Goal: Task Accomplishment & Management: Use online tool/utility

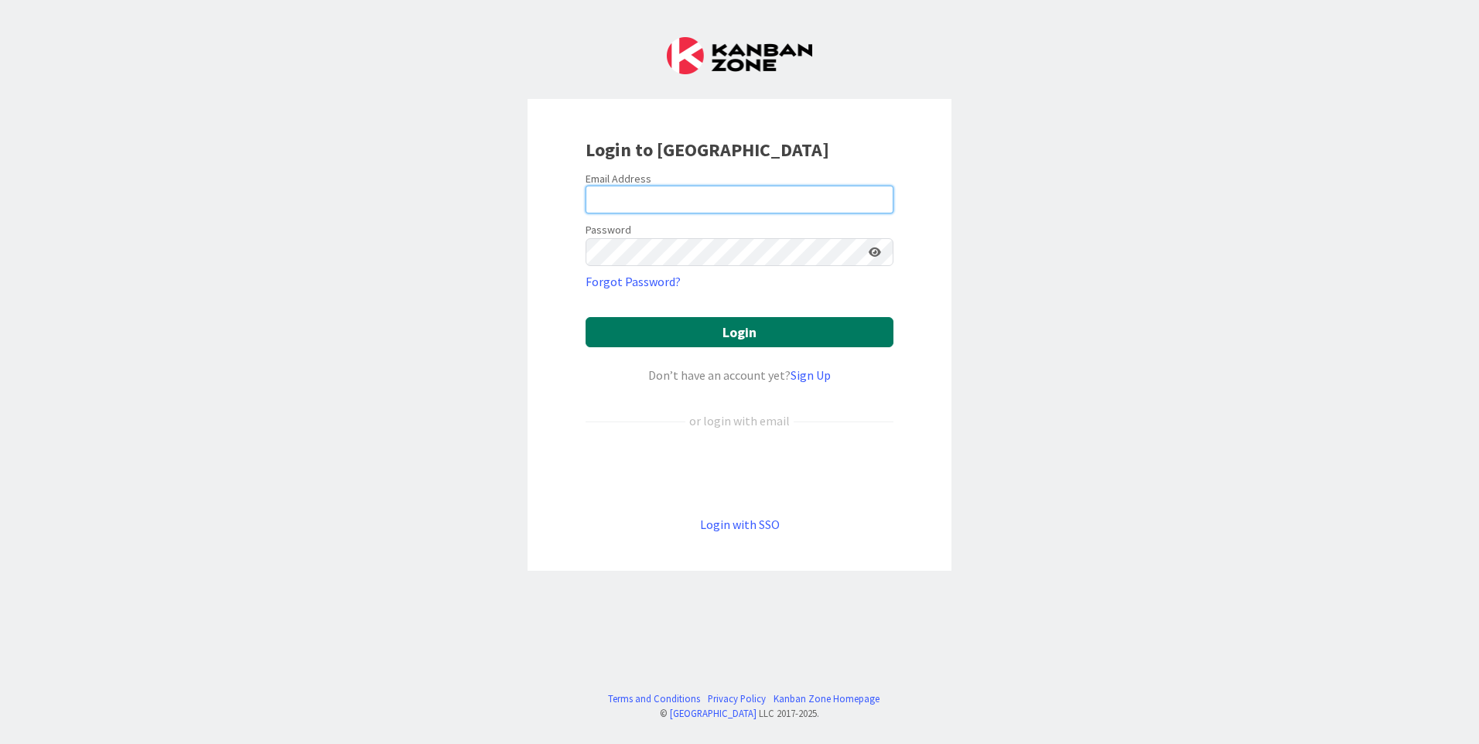
type input "[EMAIL_ADDRESS][DOMAIN_NAME]"
click at [664, 330] on button "Login" at bounding box center [740, 332] width 308 height 30
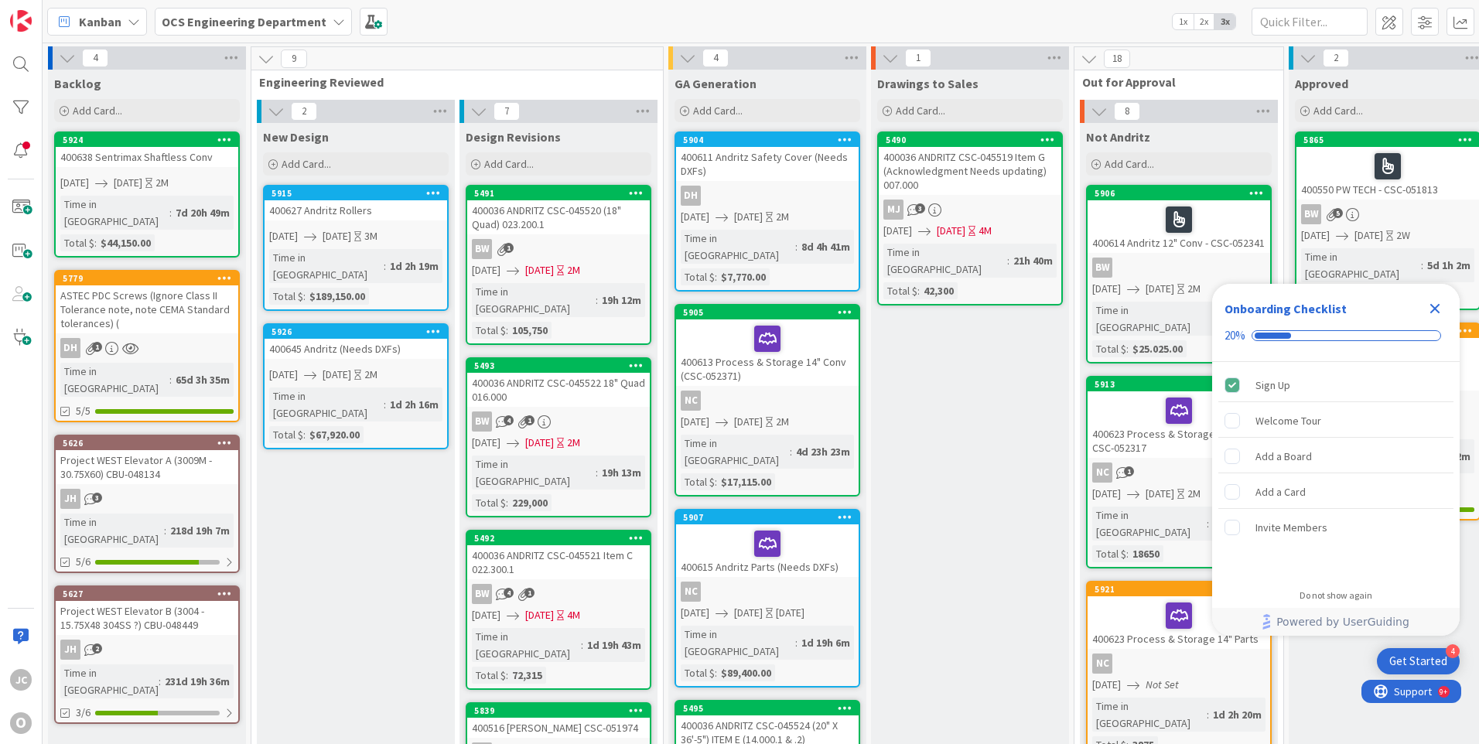
click at [1435, 306] on icon "Close Checklist" at bounding box center [1435, 308] width 19 height 19
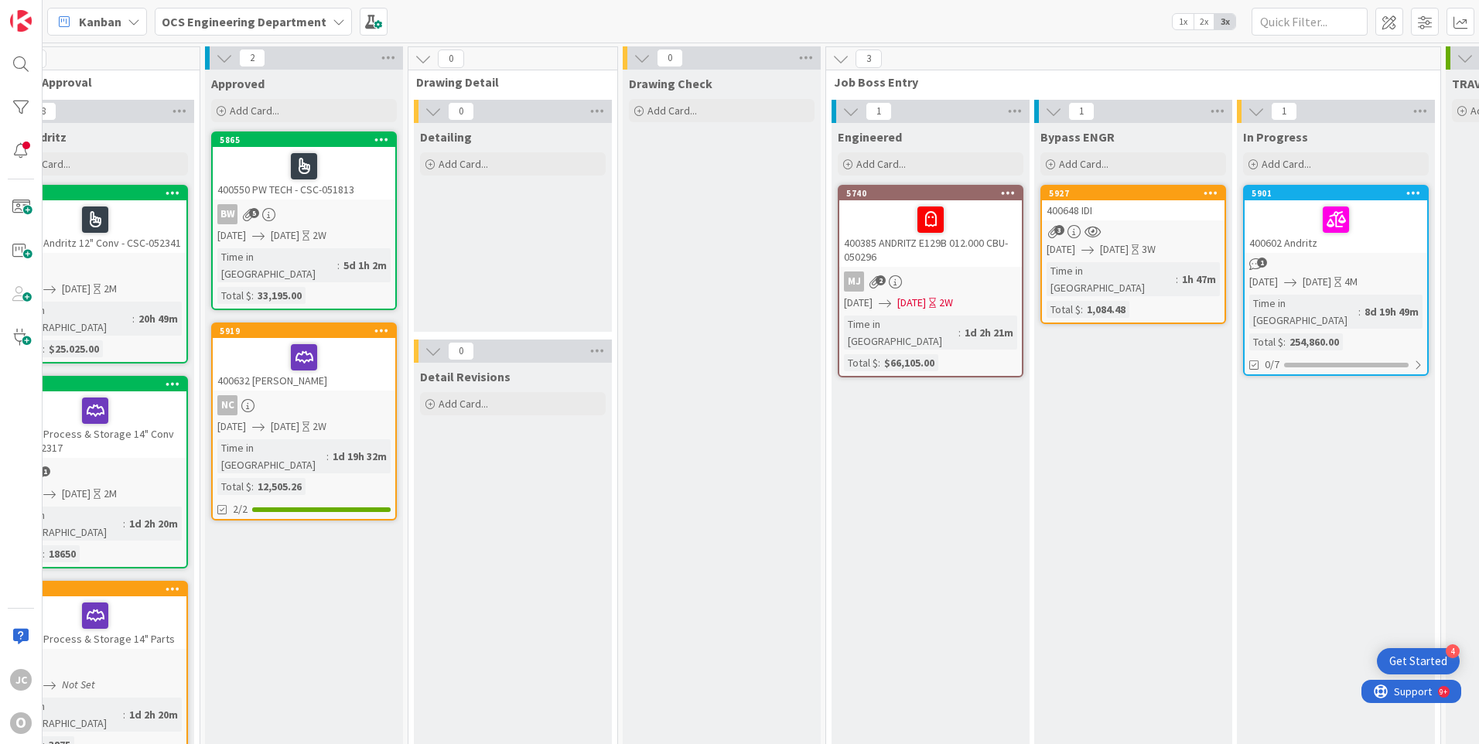
scroll to position [0, 1099]
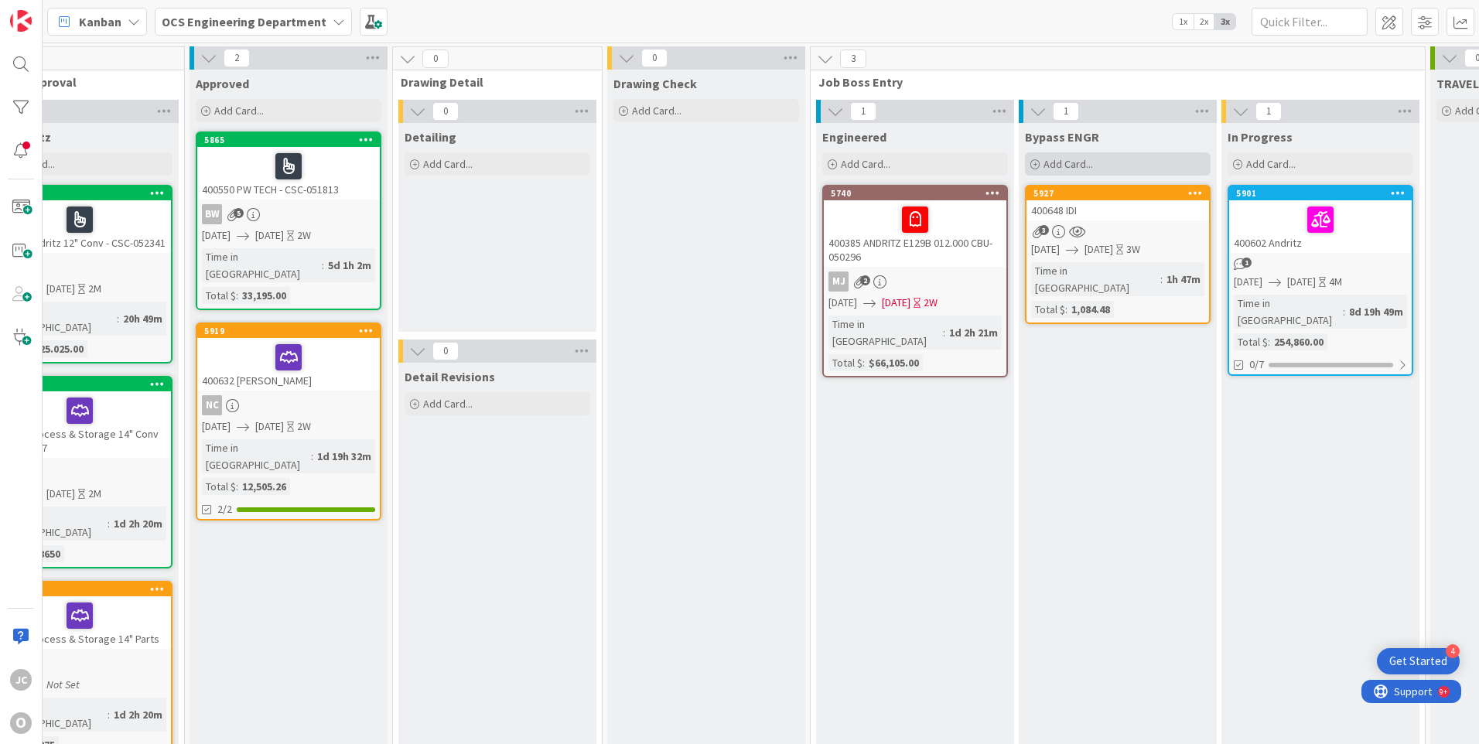
click at [1035, 162] on icon at bounding box center [1034, 164] width 9 height 9
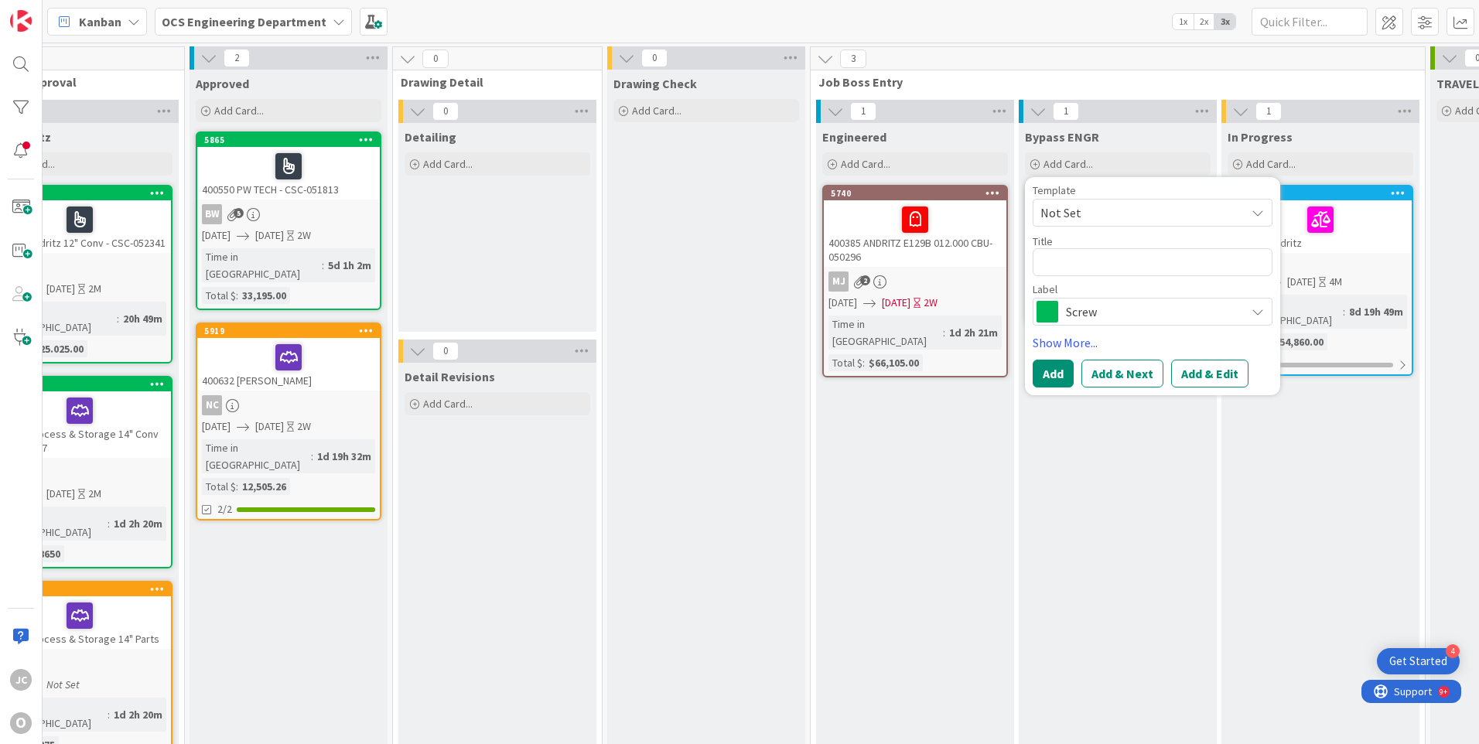
type textarea "x"
type textarea "4"
type textarea "x"
type textarea "40"
type textarea "x"
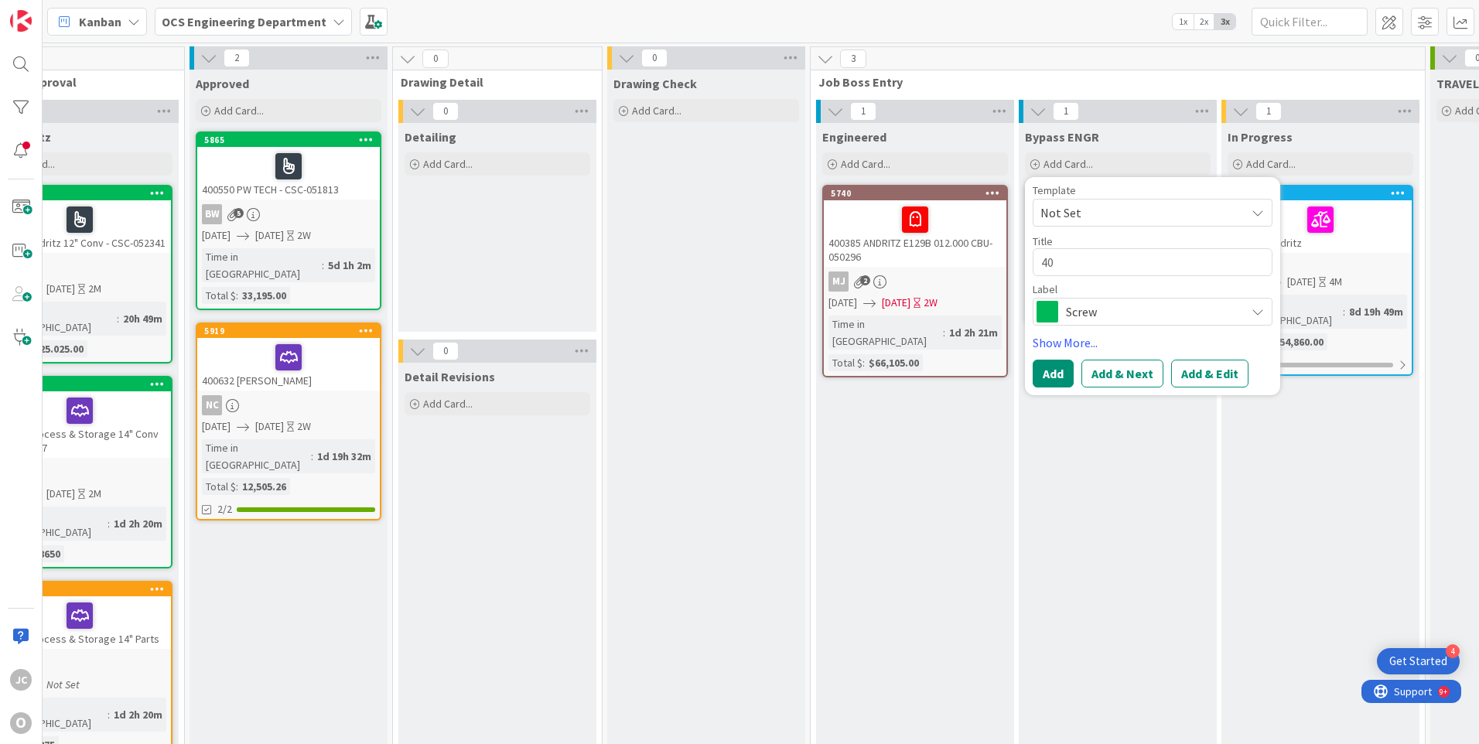
type textarea "400"
type textarea "x"
type textarea "4006"
type textarea "x"
type textarea "40064"
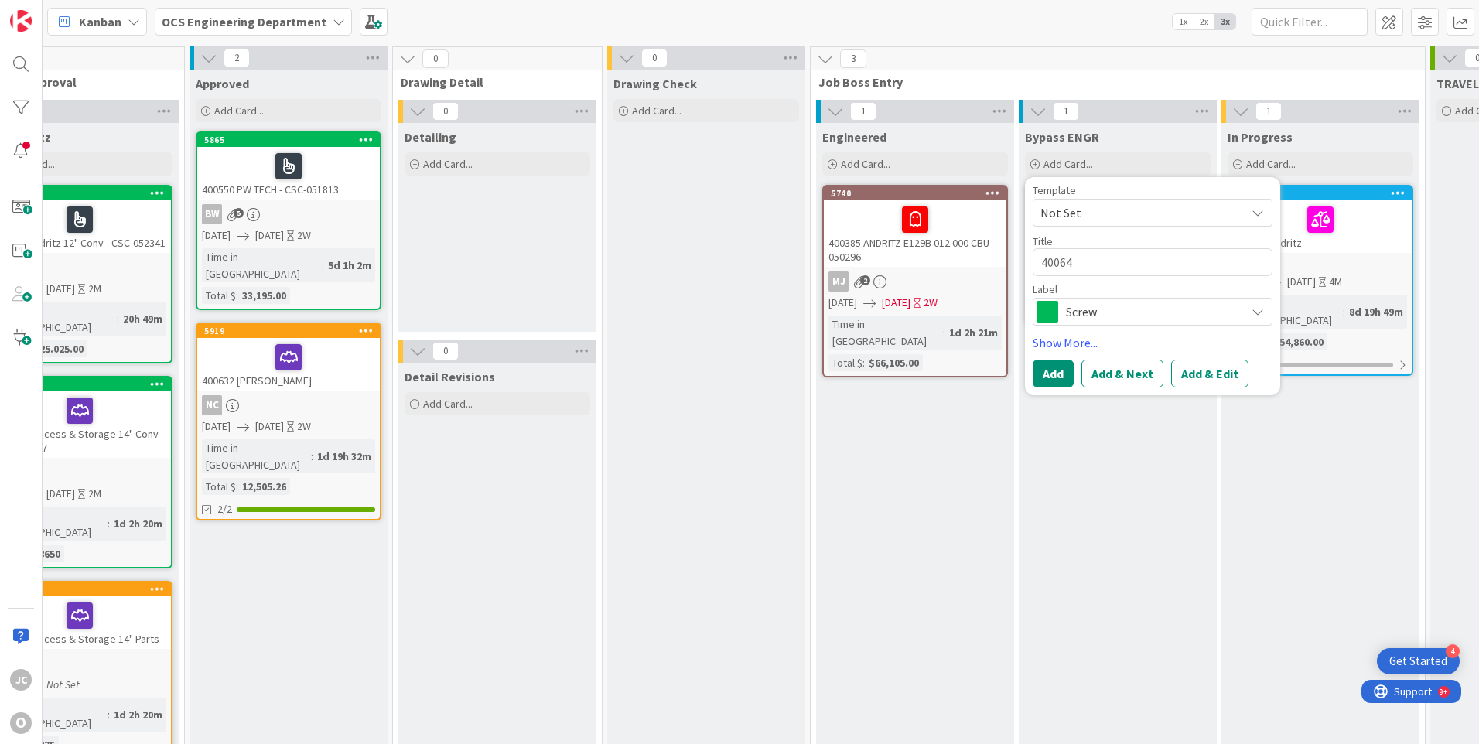
type textarea "x"
type textarea "400649"
type textarea "x"
type textarea "400649"
type textarea "x"
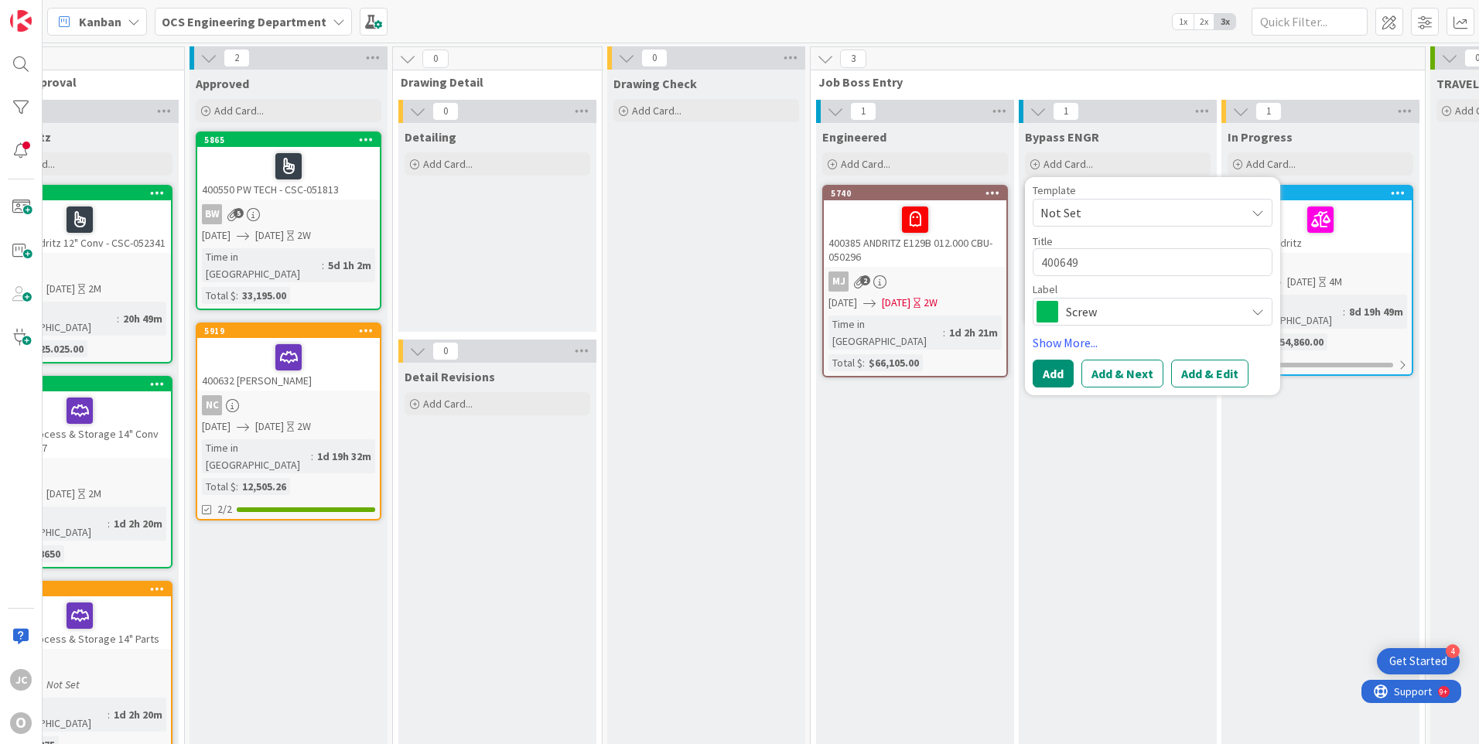
type textarea "400649 M"
type textarea "x"
type textarea "400649 MI"
type textarea "x"
type textarea "400649 MIL"
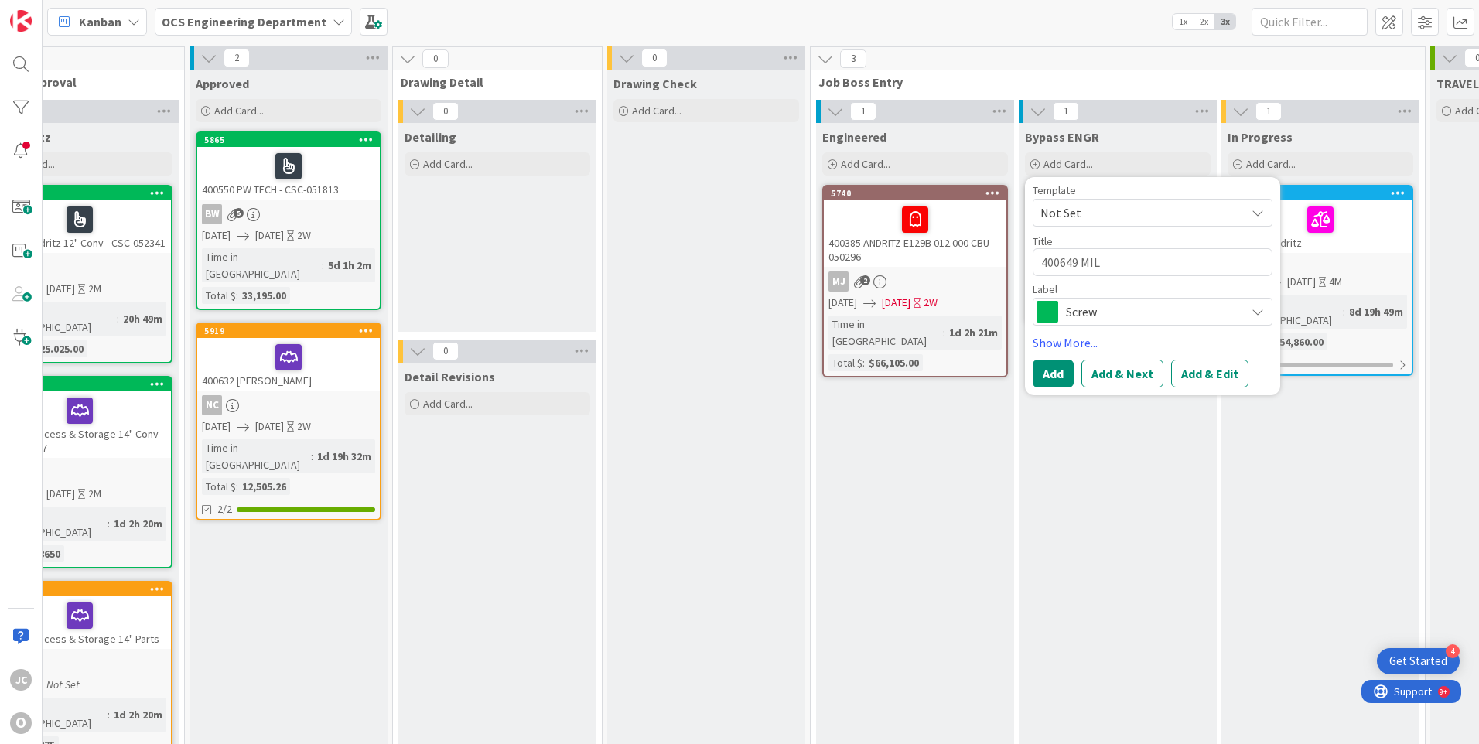
type textarea "x"
type textarea "400649 MILL"
type textarea "x"
type textarea "400649 MILLE"
type textarea "x"
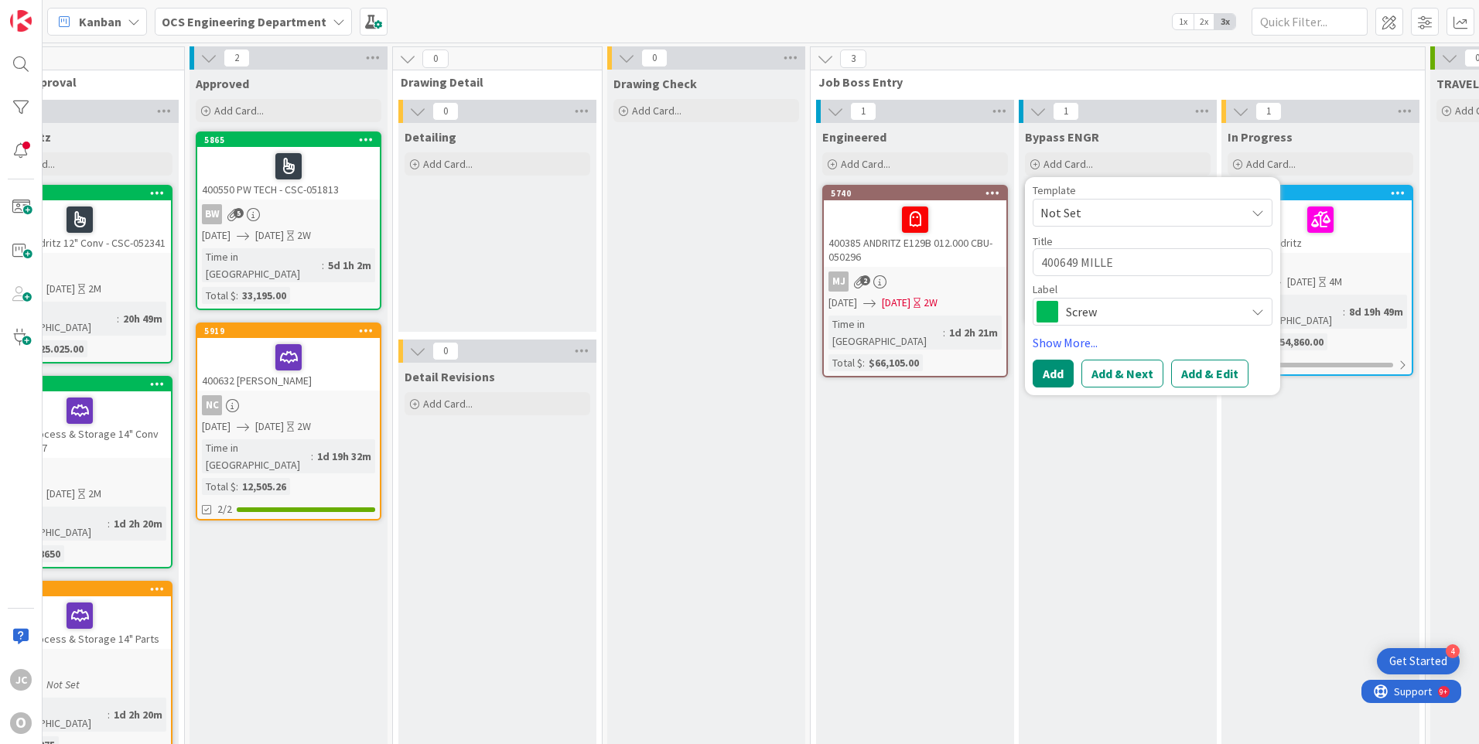
type textarea "400649 MILLER"
type textarea "x"
type textarea "400649 MILLER"
type textarea "x"
type textarea "400649 MILLER C"
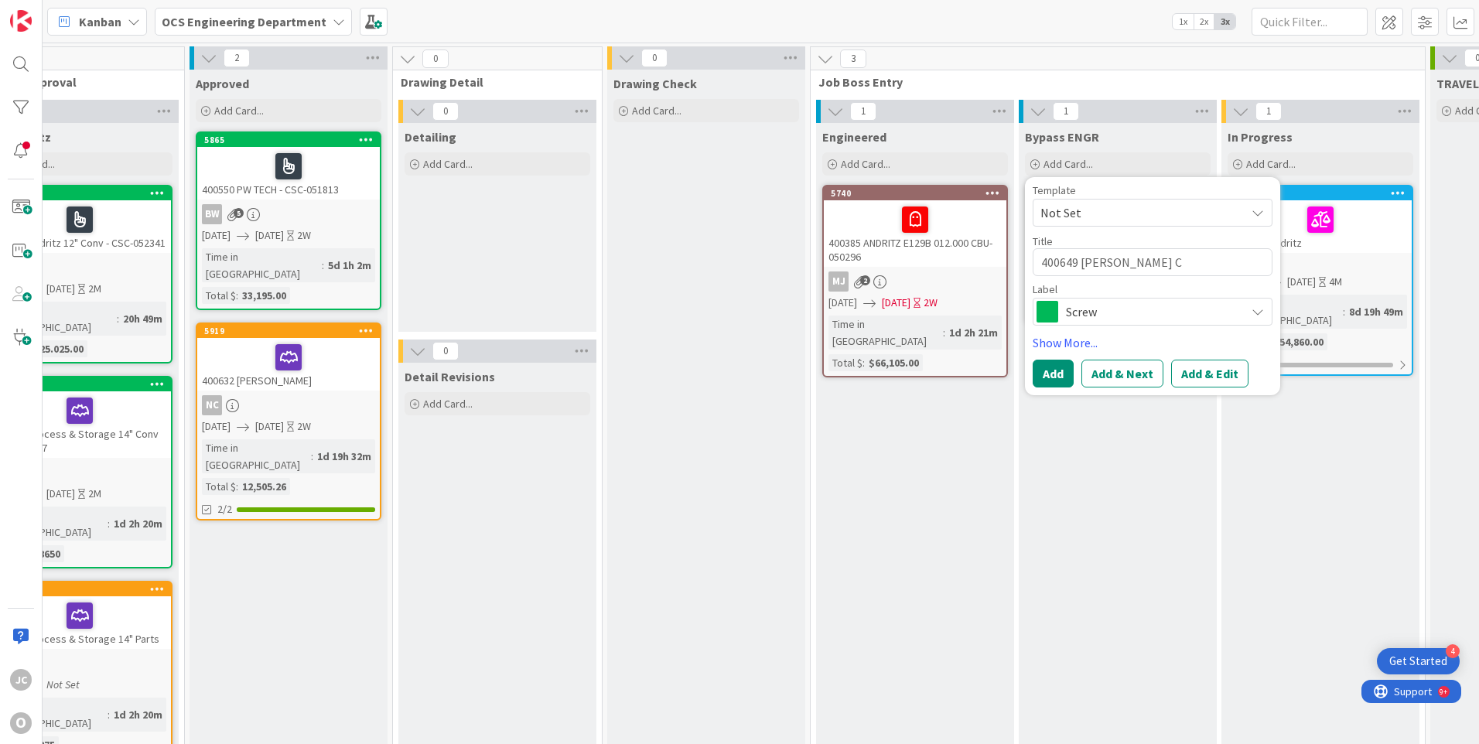
type textarea "x"
type textarea "400649 MILLER CO"
type textarea "x"
type textarea "400649 MILLER COO"
type textarea "x"
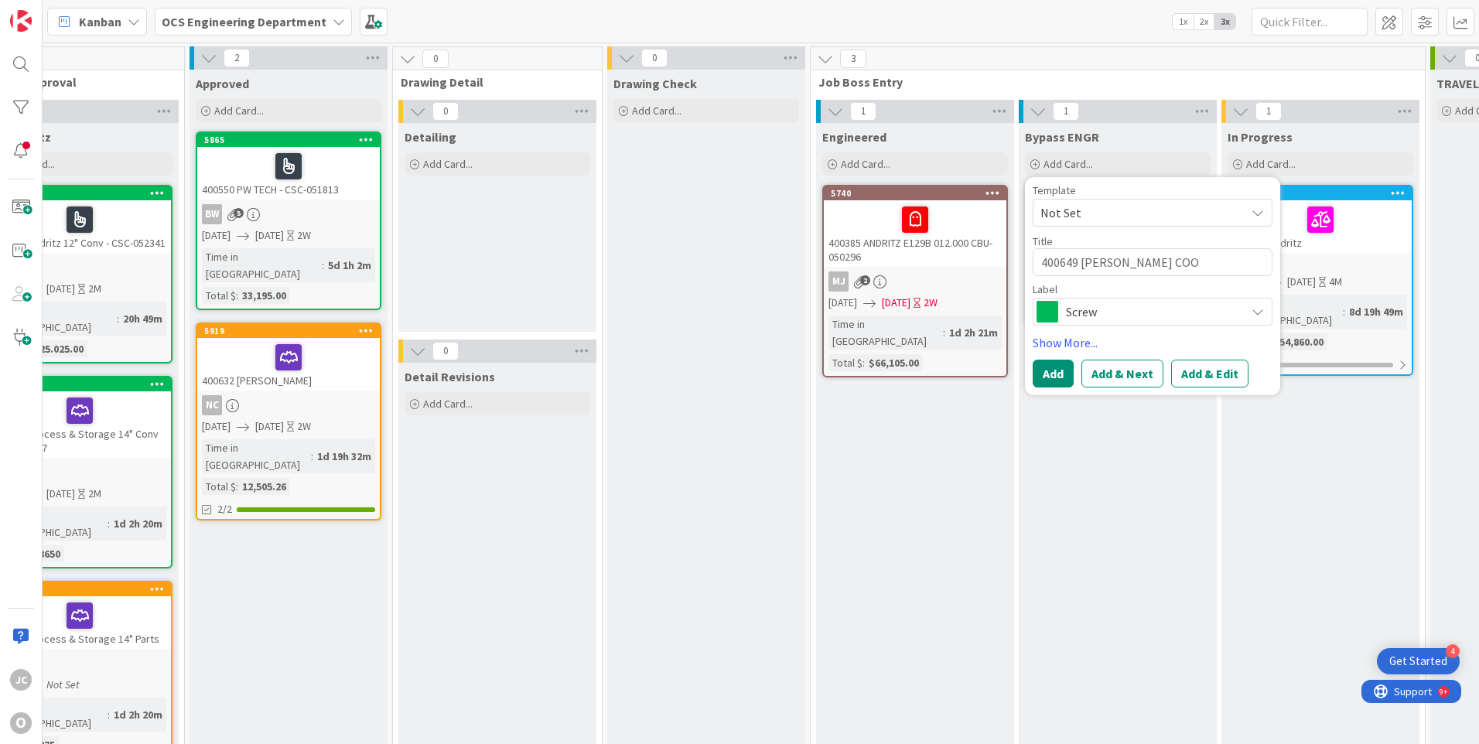
type textarea "400649 MILLER COOR"
type textarea "x"
type textarea "400649 [PERSON_NAME] COORS"
click at [1200, 311] on span "Screw" at bounding box center [1152, 312] width 172 height 22
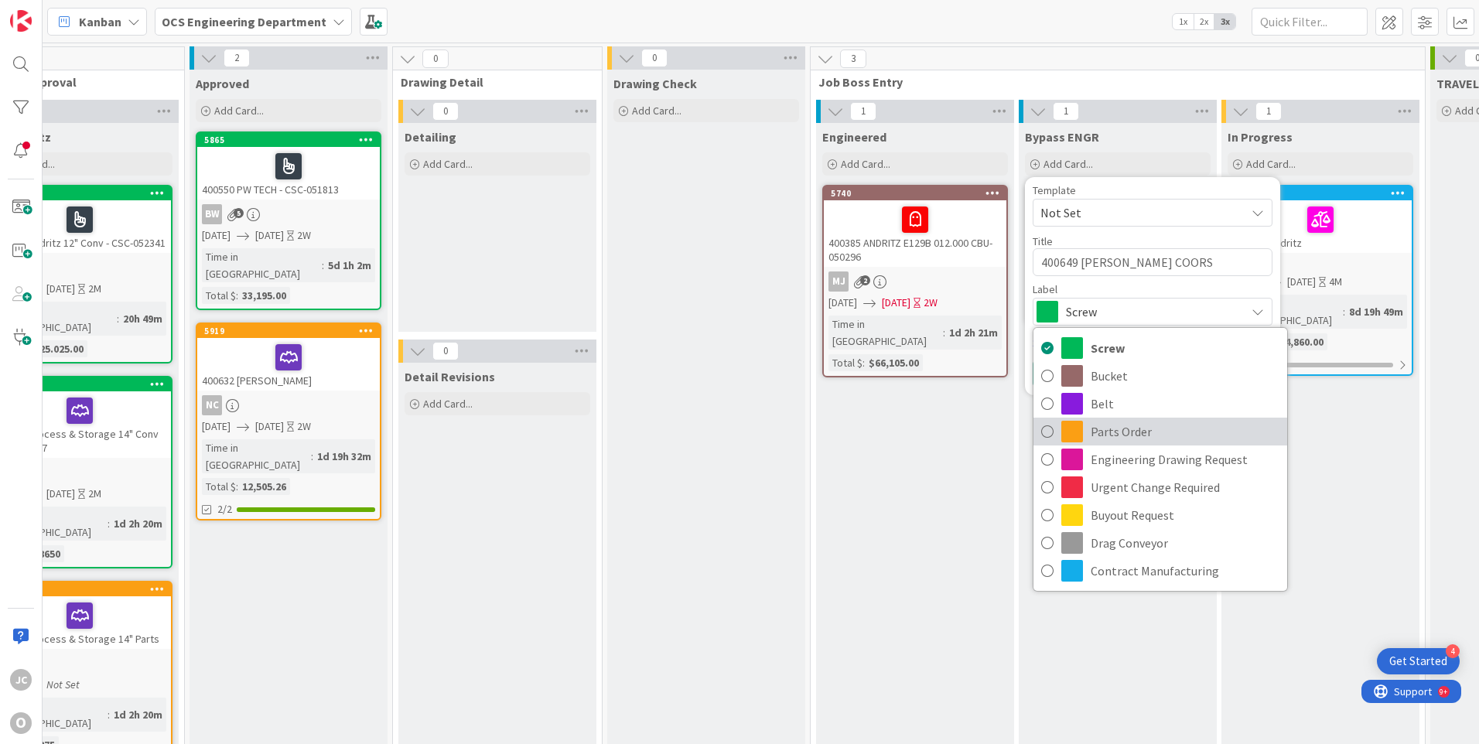
click at [1110, 425] on span "Parts Order" at bounding box center [1185, 431] width 189 height 23
type textarea "x"
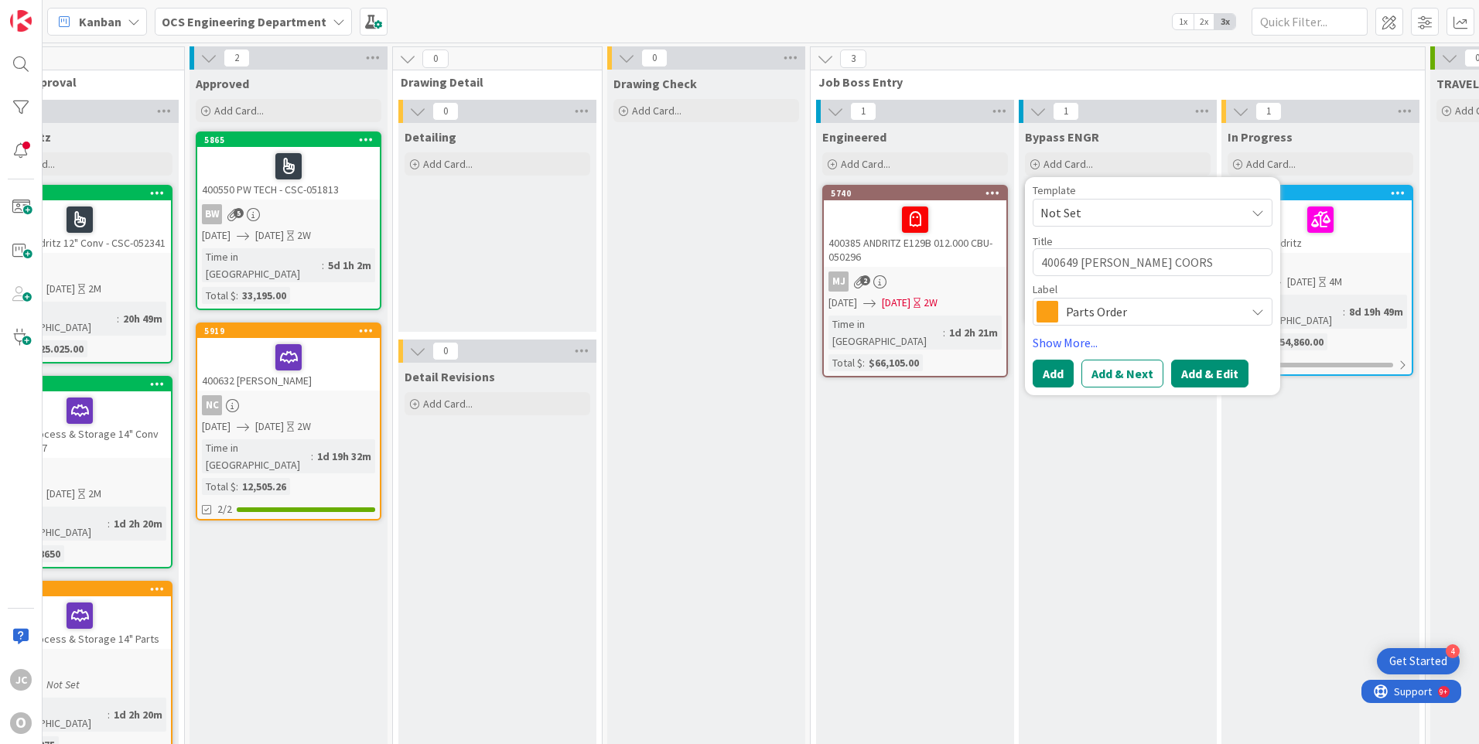
click at [1198, 374] on button "Add & Edit" at bounding box center [1209, 374] width 77 height 28
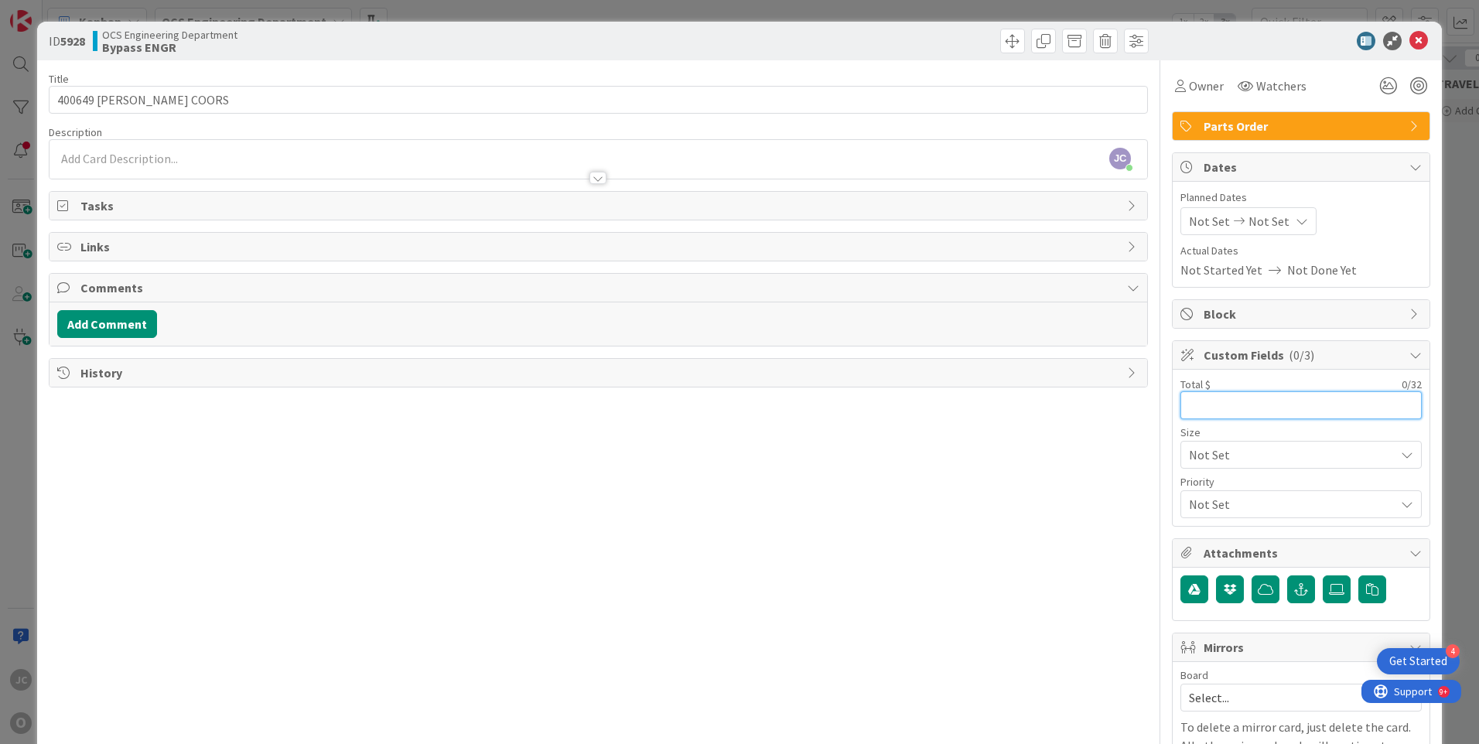
click at [1187, 404] on input "text" at bounding box center [1300, 405] width 241 height 28
type input "10,706.53"
click at [1256, 88] on span "Watchers" at bounding box center [1281, 86] width 50 height 19
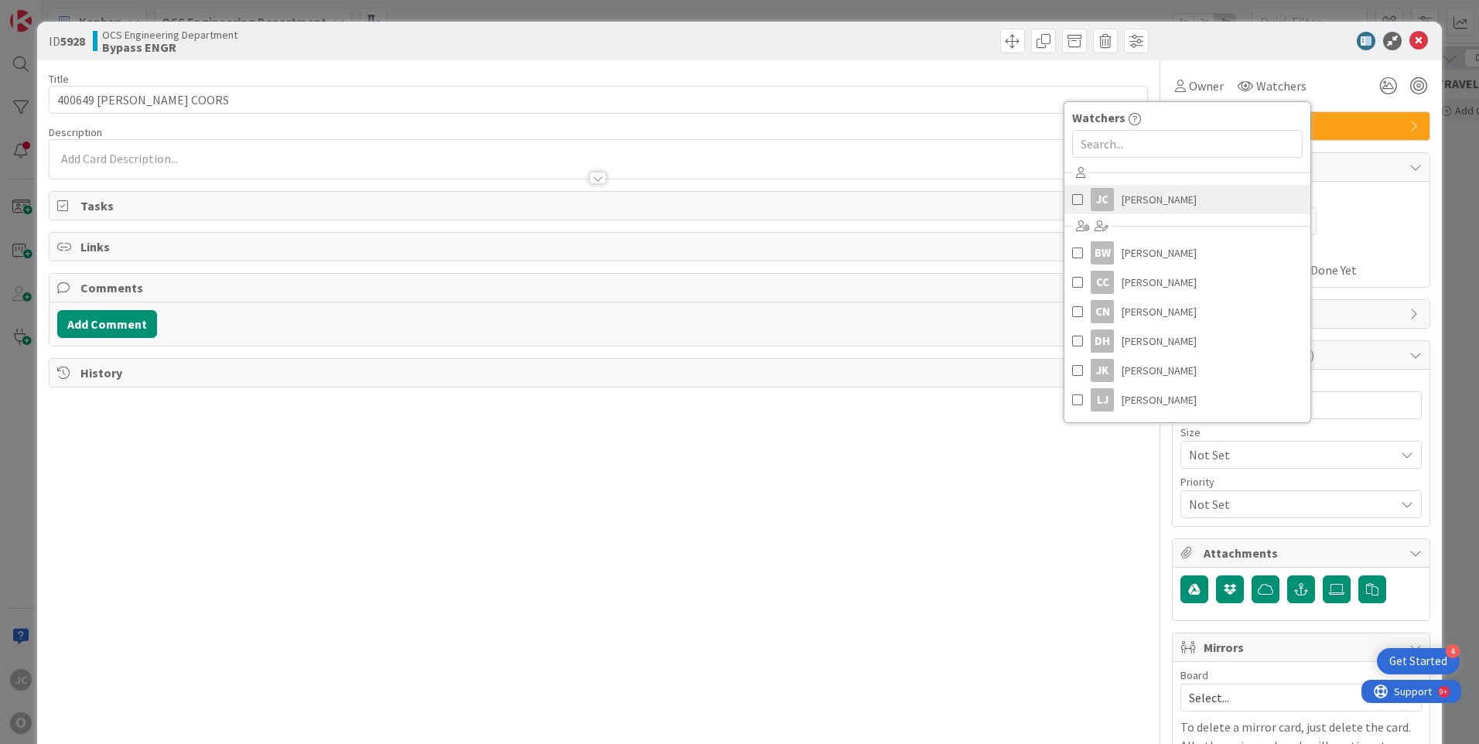
click at [1142, 201] on span "[PERSON_NAME]" at bounding box center [1159, 199] width 75 height 23
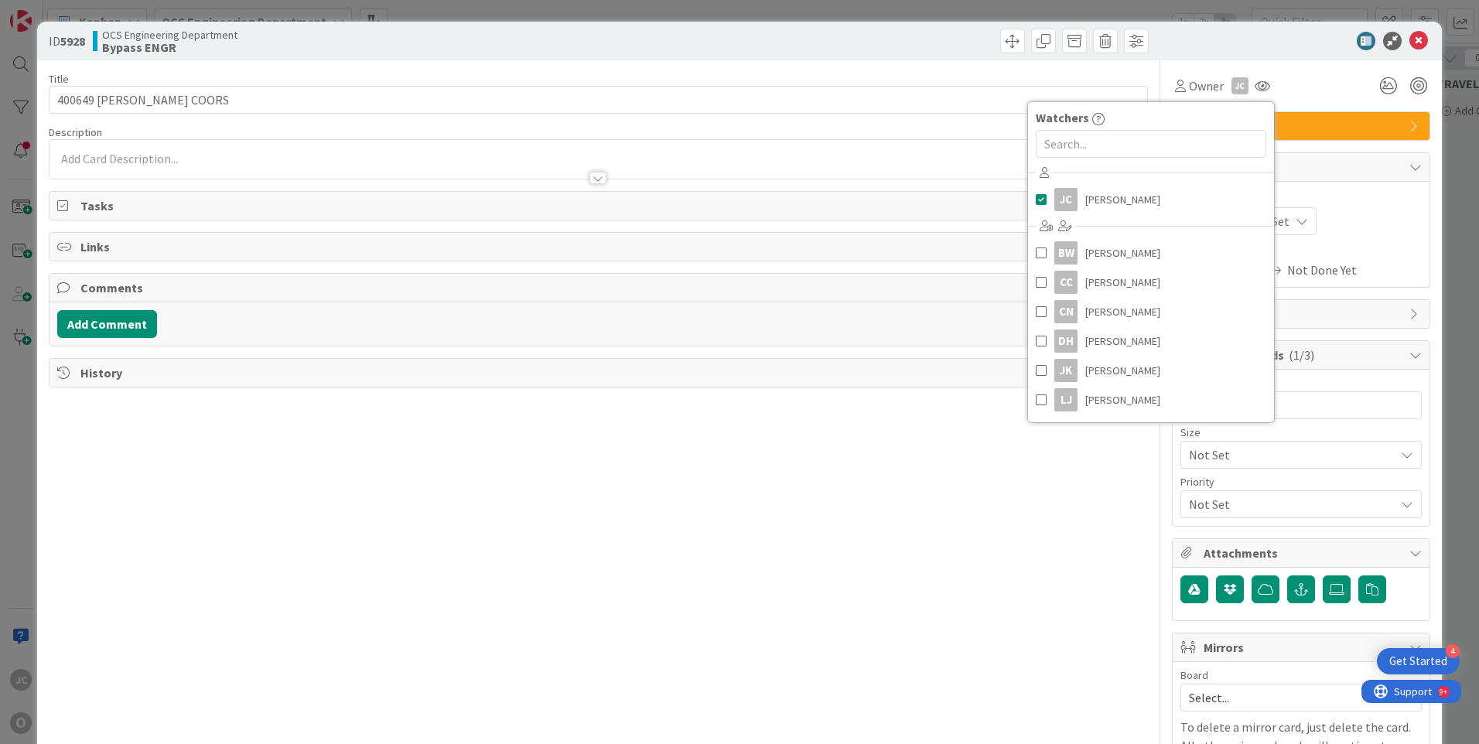
click at [1372, 214] on div "Not Set Not Set" at bounding box center [1300, 221] width 241 height 28
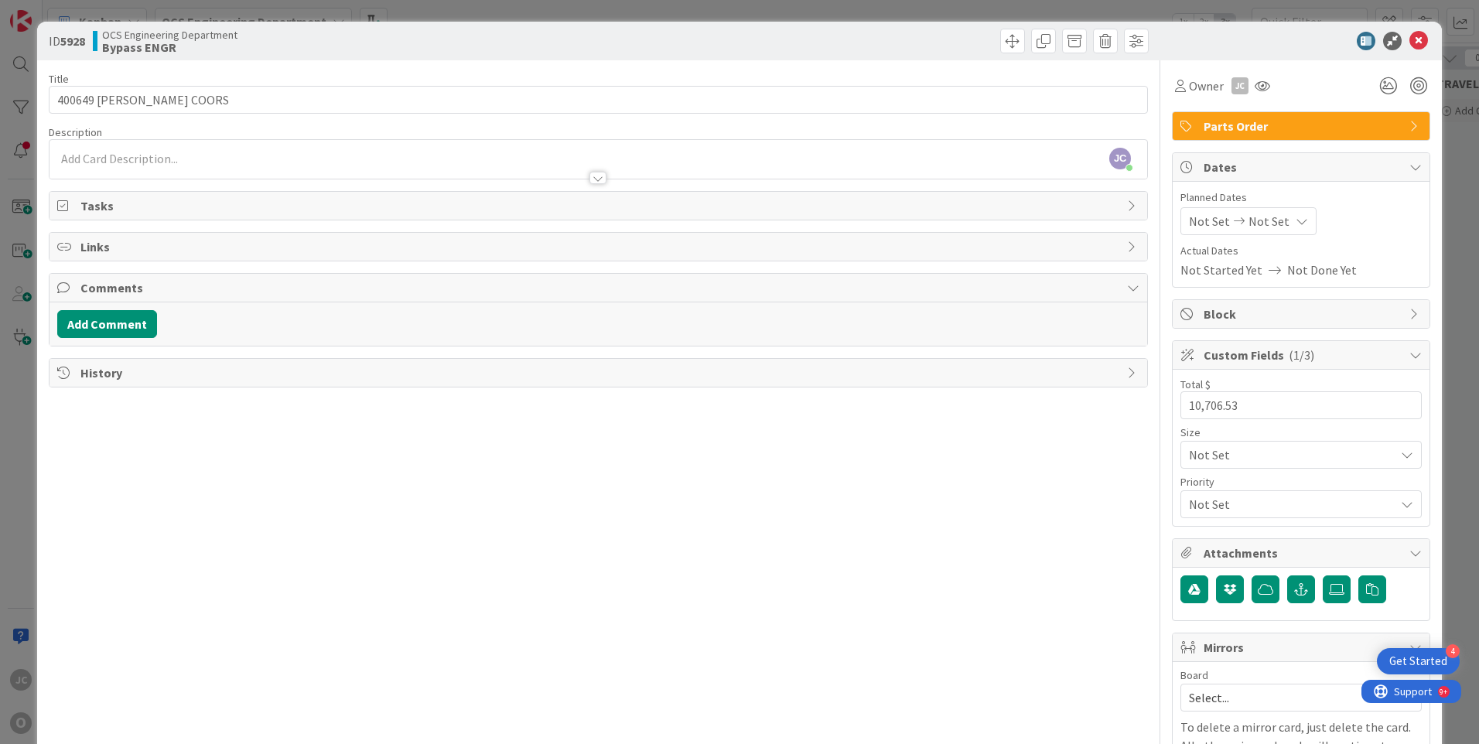
click at [1213, 222] on span "Not Set" at bounding box center [1209, 221] width 41 height 19
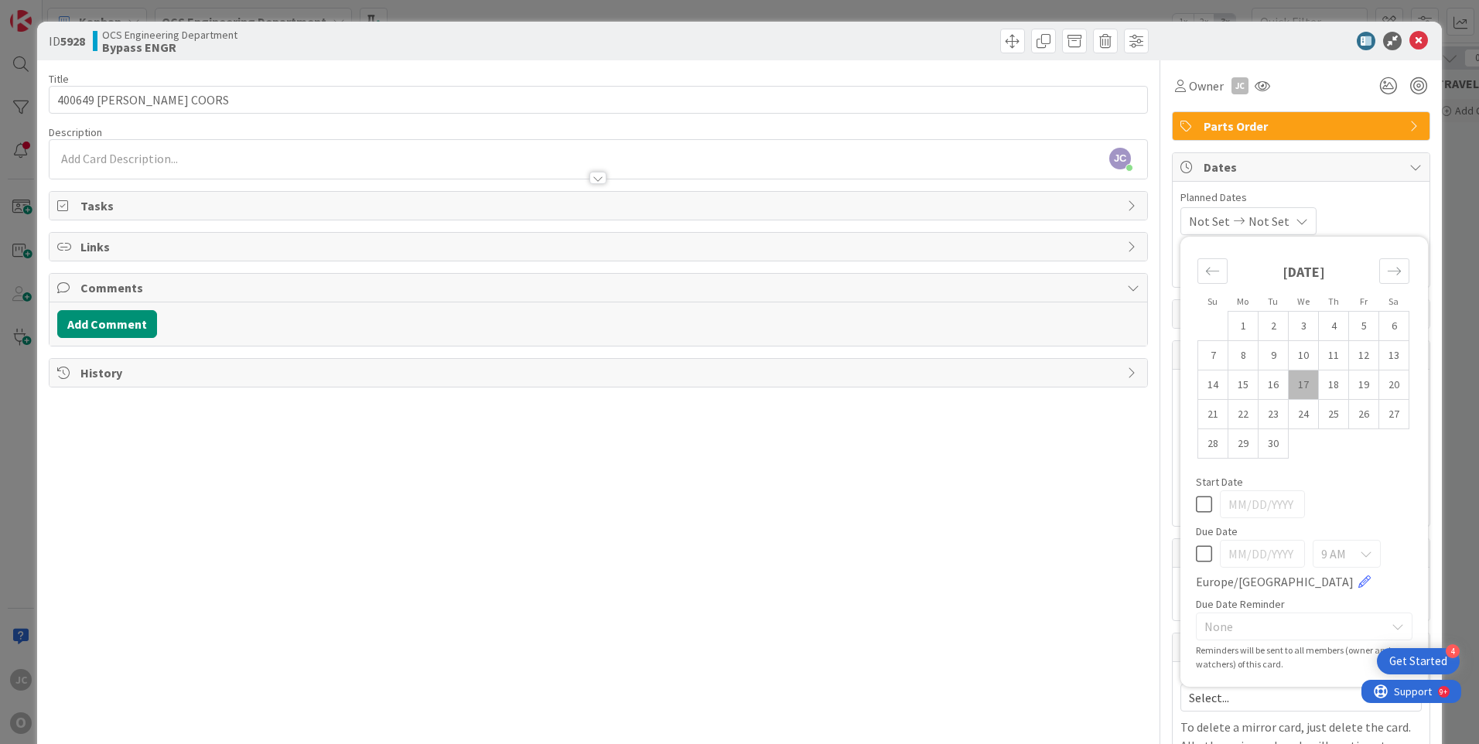
click at [1290, 380] on td "17" at bounding box center [1304, 385] width 30 height 29
type input "[DATE]"
click at [1302, 218] on icon at bounding box center [1298, 221] width 12 height 12
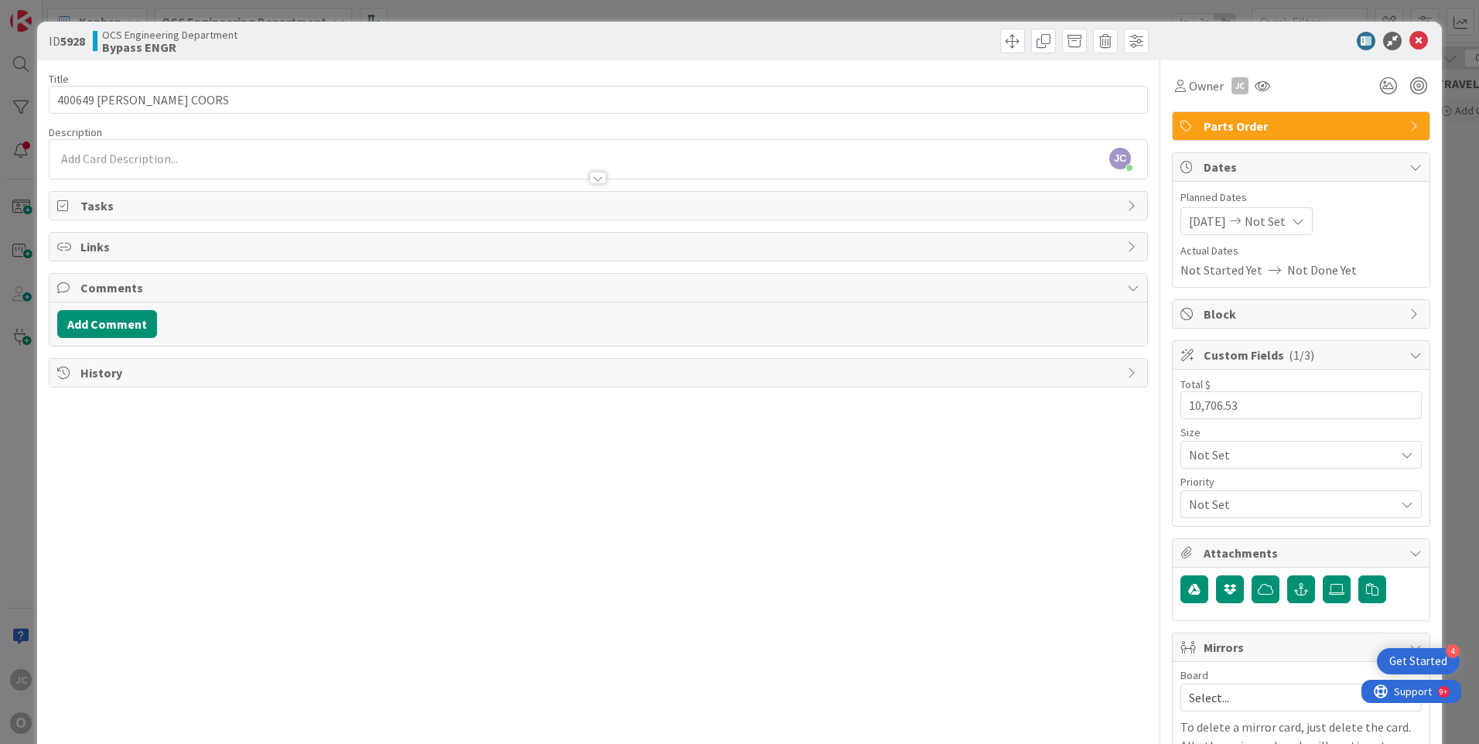
click at [1303, 218] on icon at bounding box center [1298, 221] width 12 height 12
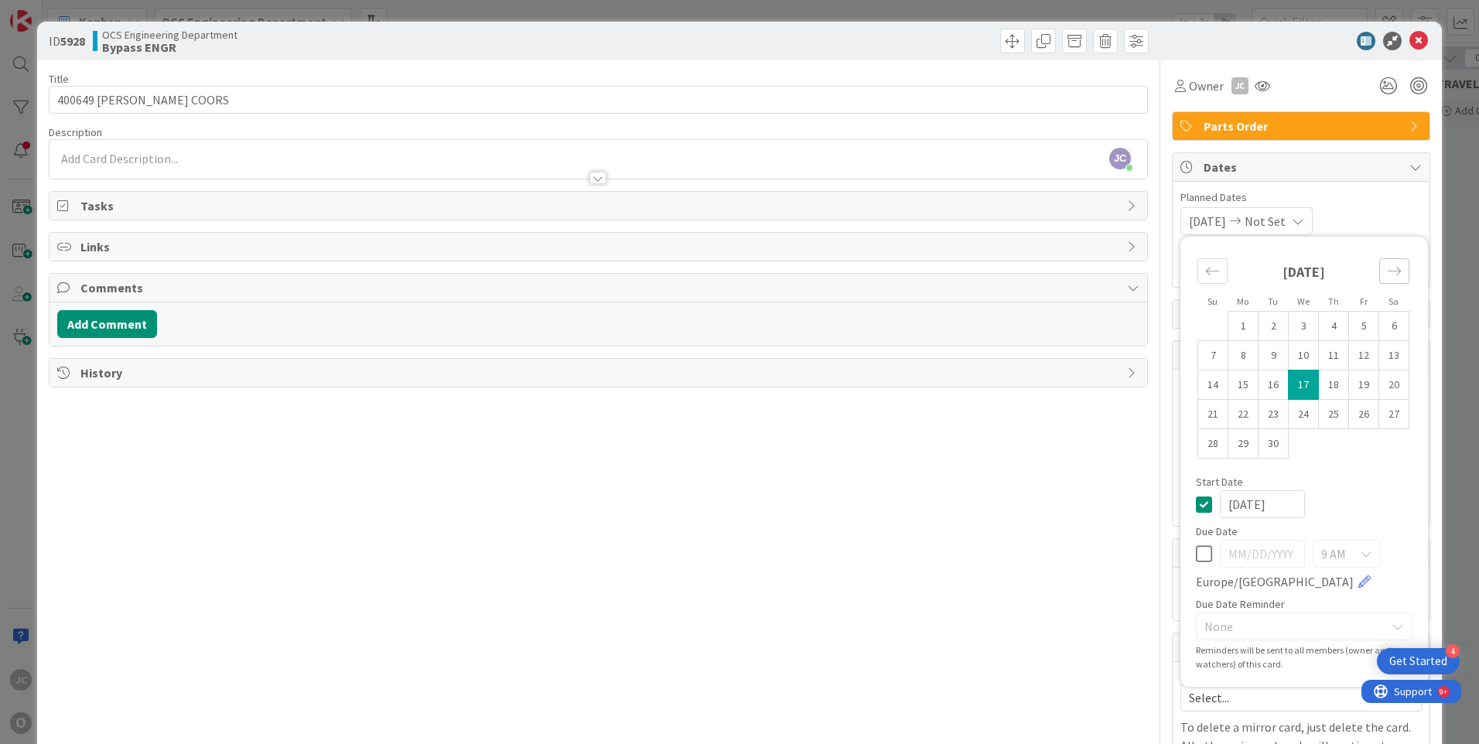
click at [1387, 269] on icon "Move forward to switch to the next month." at bounding box center [1394, 271] width 15 height 15
click at [1351, 381] on td "17" at bounding box center [1364, 385] width 30 height 29
type input "[DATE]"
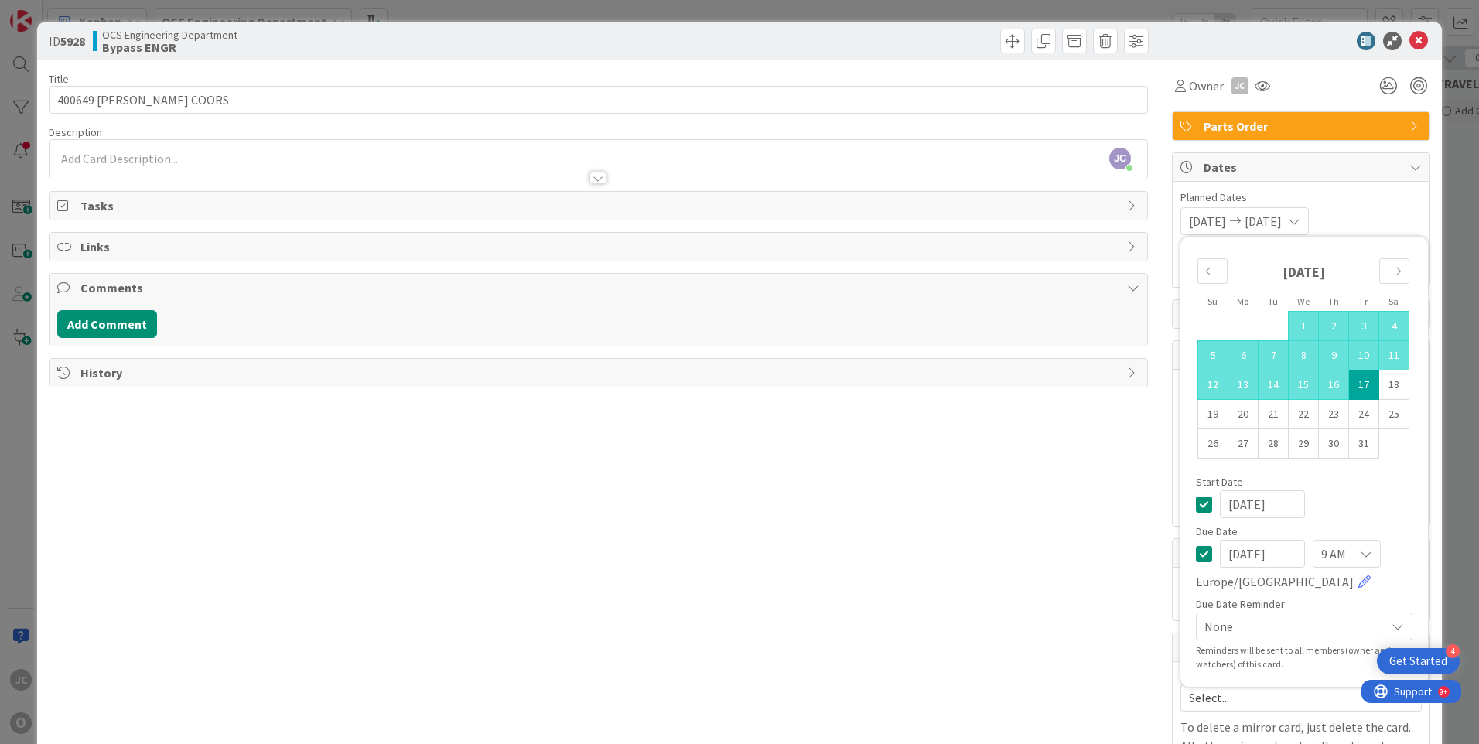
click at [1050, 480] on div "Title 19 / 128 400649 MILLER COORS Description JC Jeff Clarkson just joined Own…" at bounding box center [598, 441] width 1099 height 763
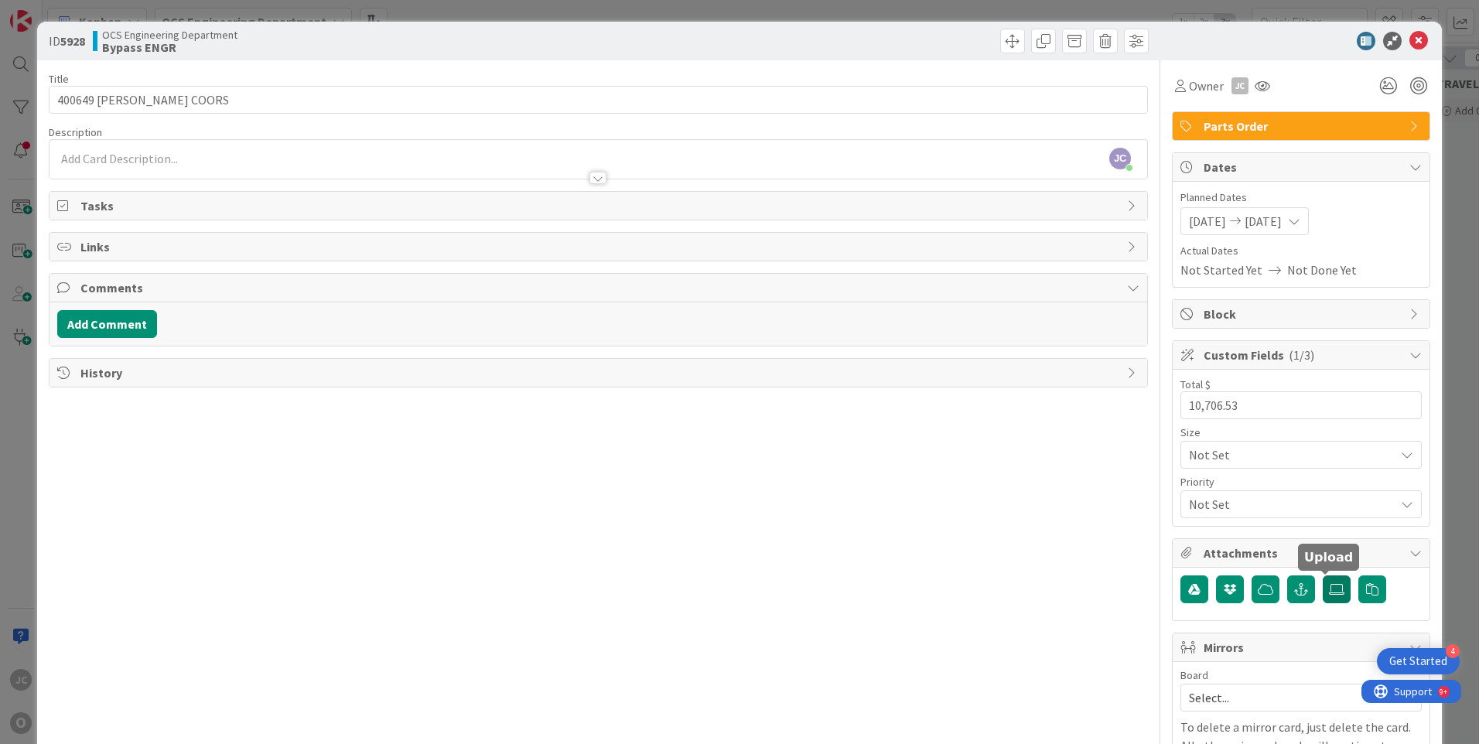
click at [1329, 589] on icon at bounding box center [1336, 589] width 15 height 12
click at [1323, 576] on input "file" at bounding box center [1323, 576] width 0 height 0
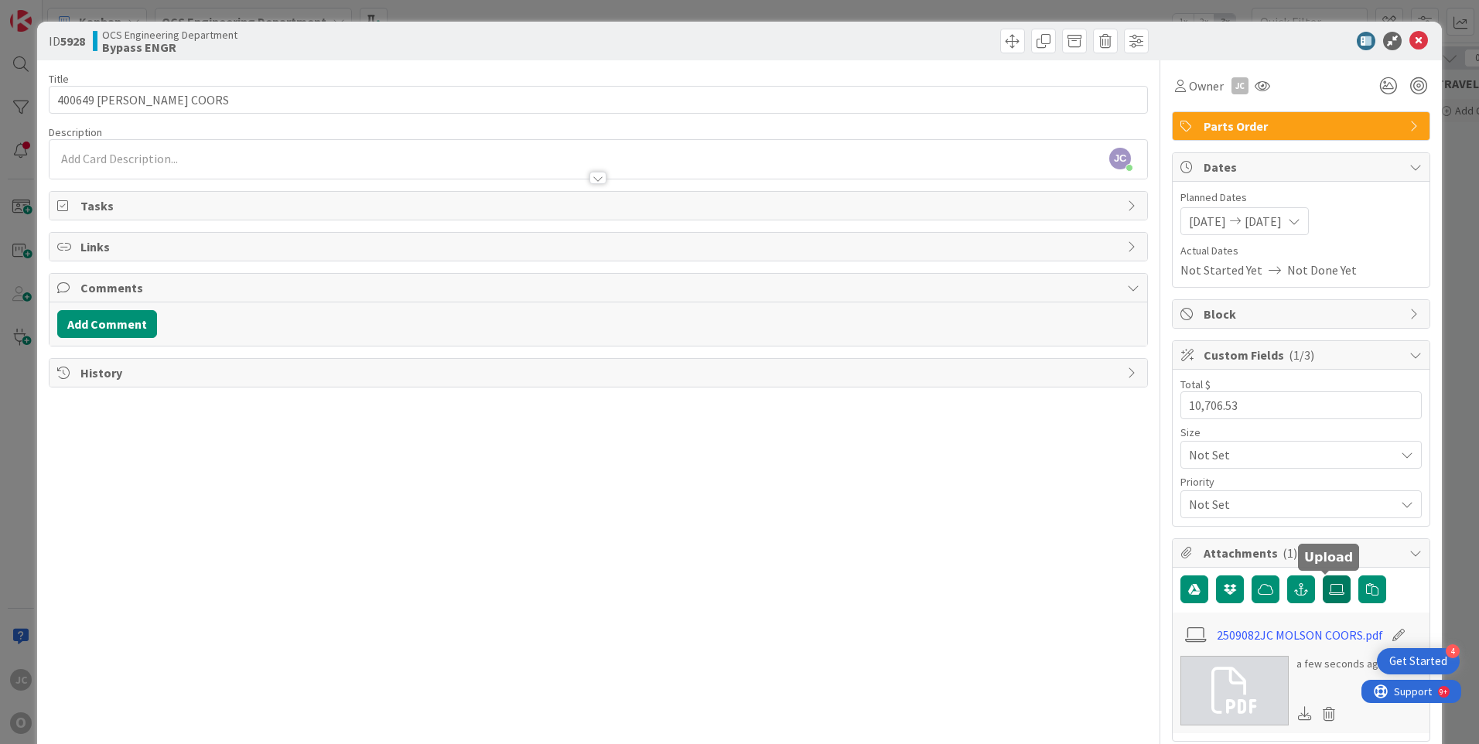
click at [1329, 583] on icon at bounding box center [1336, 589] width 15 height 12
click at [1323, 576] on input "file" at bounding box center [1323, 576] width 0 height 0
click at [1329, 585] on icon at bounding box center [1336, 589] width 15 height 12
click at [1323, 576] on input "file" at bounding box center [1323, 576] width 0 height 0
click at [777, 533] on div "Title 19 / 128 400649 MILLER COORS Description JC Jeff Clarkson just joined Own…" at bounding box center [598, 634] width 1099 height 1148
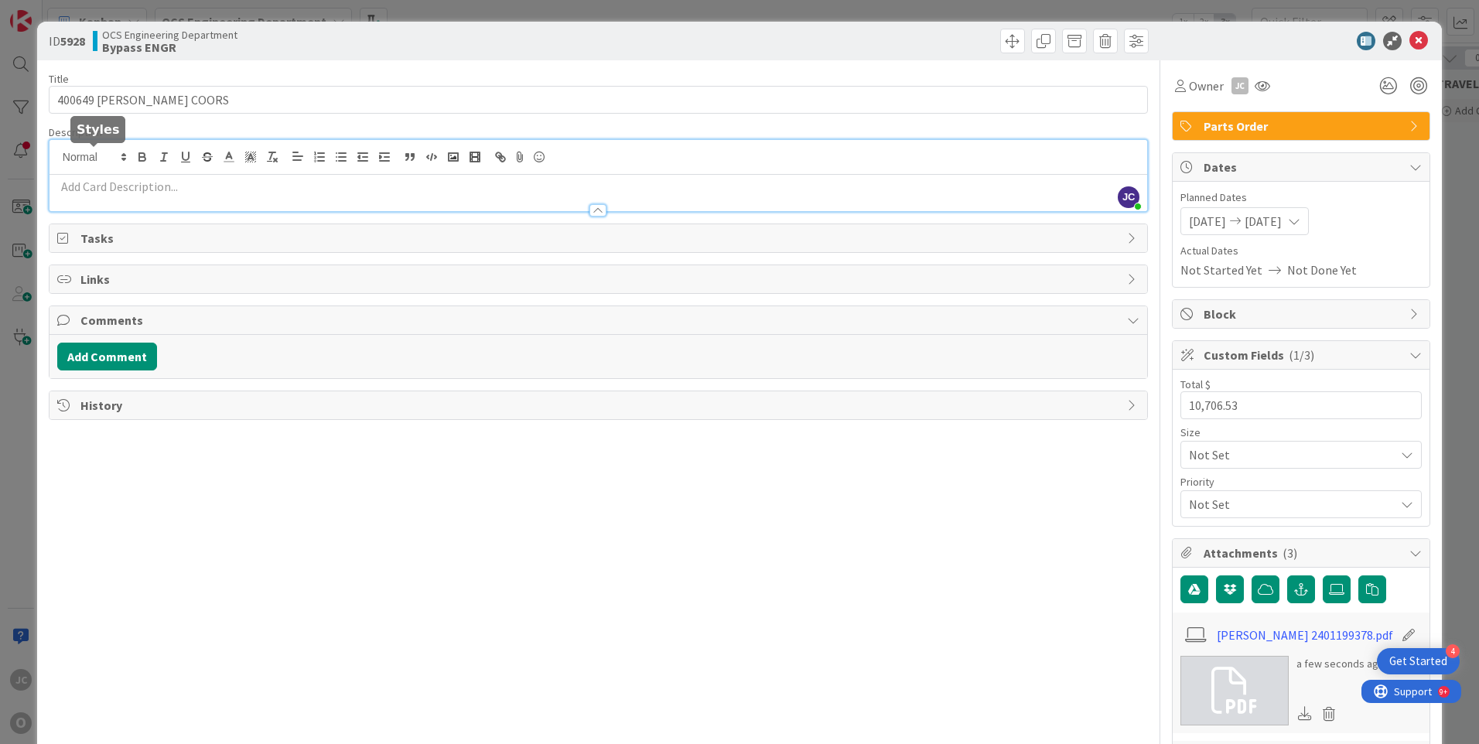
click at [92, 155] on div "JC Jeff Clarkson just joined" at bounding box center [599, 175] width 1098 height 71
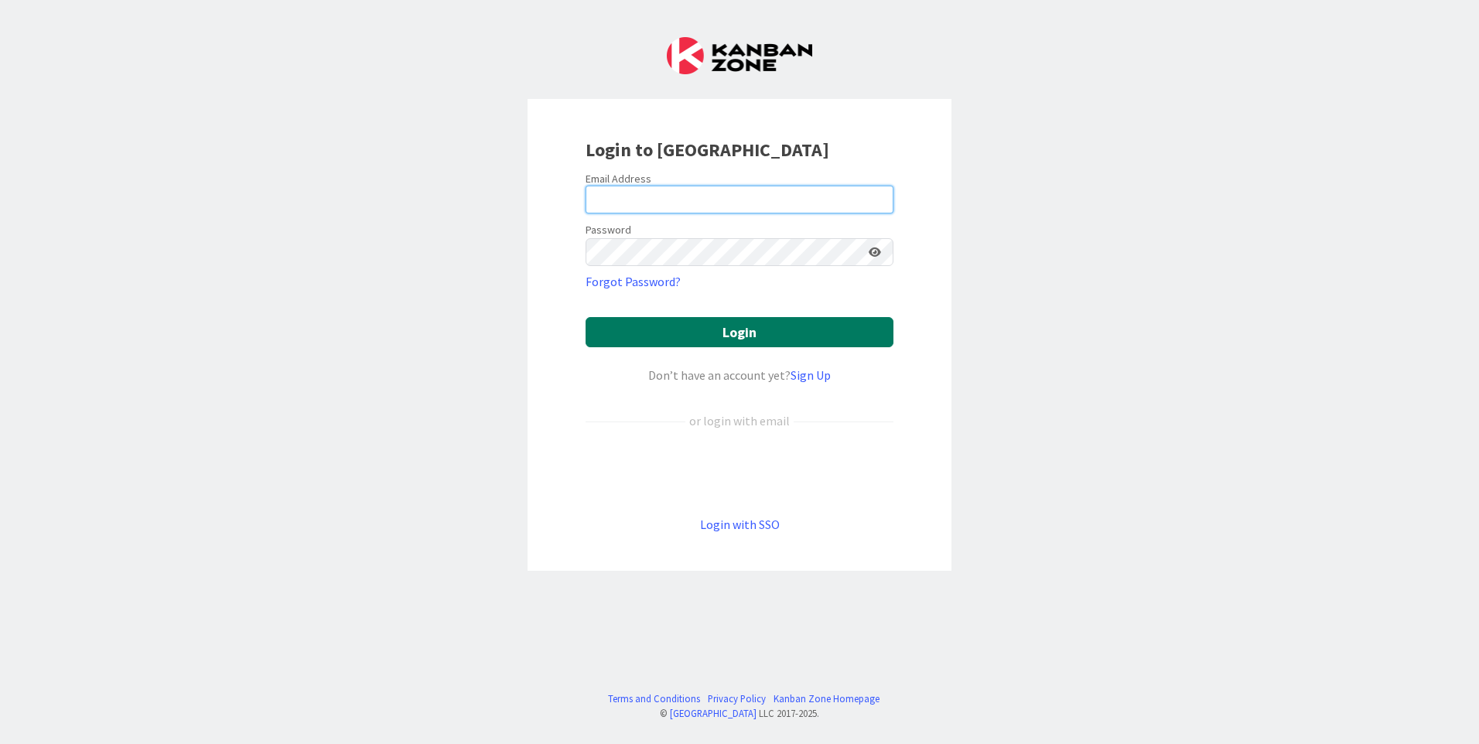
type input "[EMAIL_ADDRESS][DOMAIN_NAME]"
click at [784, 337] on button "Login" at bounding box center [740, 332] width 308 height 30
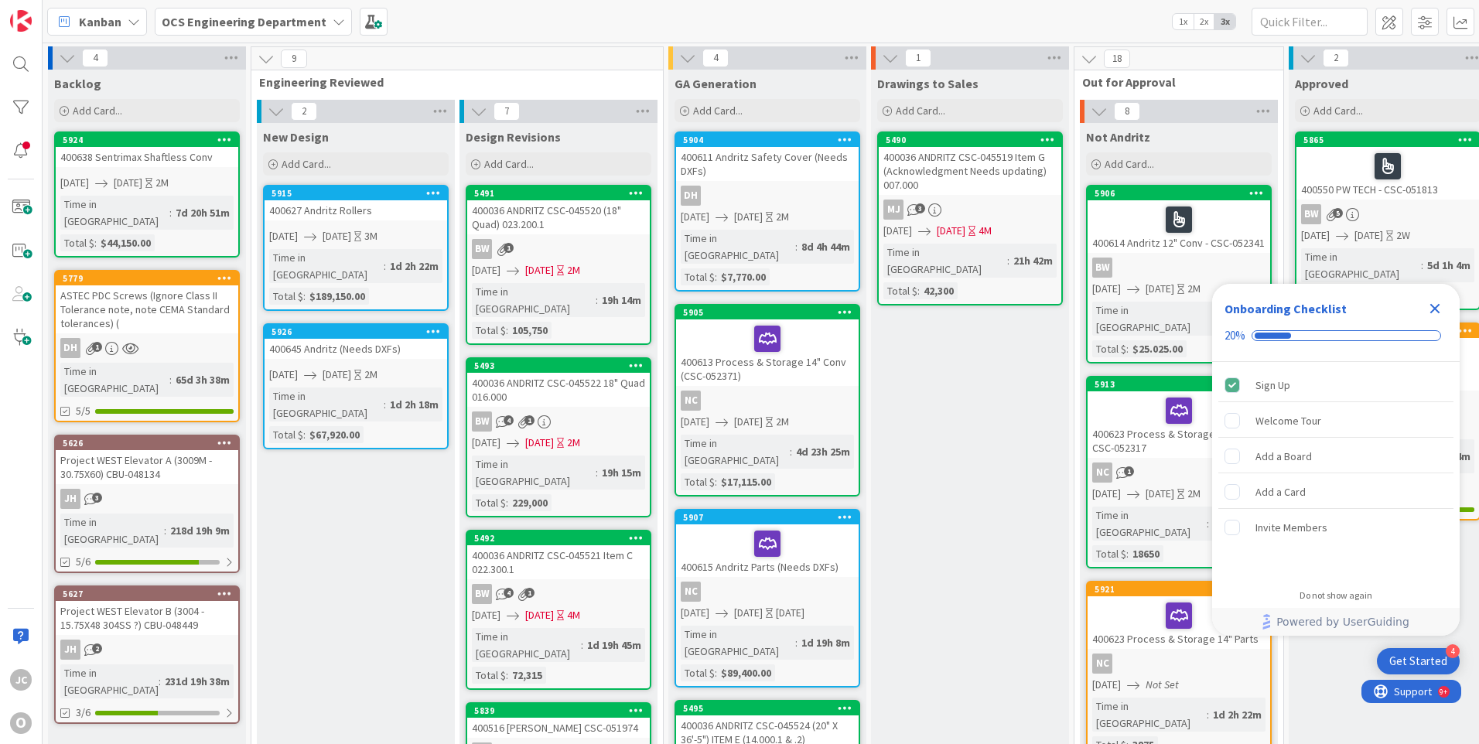
click at [1437, 310] on icon "Close Checklist" at bounding box center [1435, 309] width 10 height 10
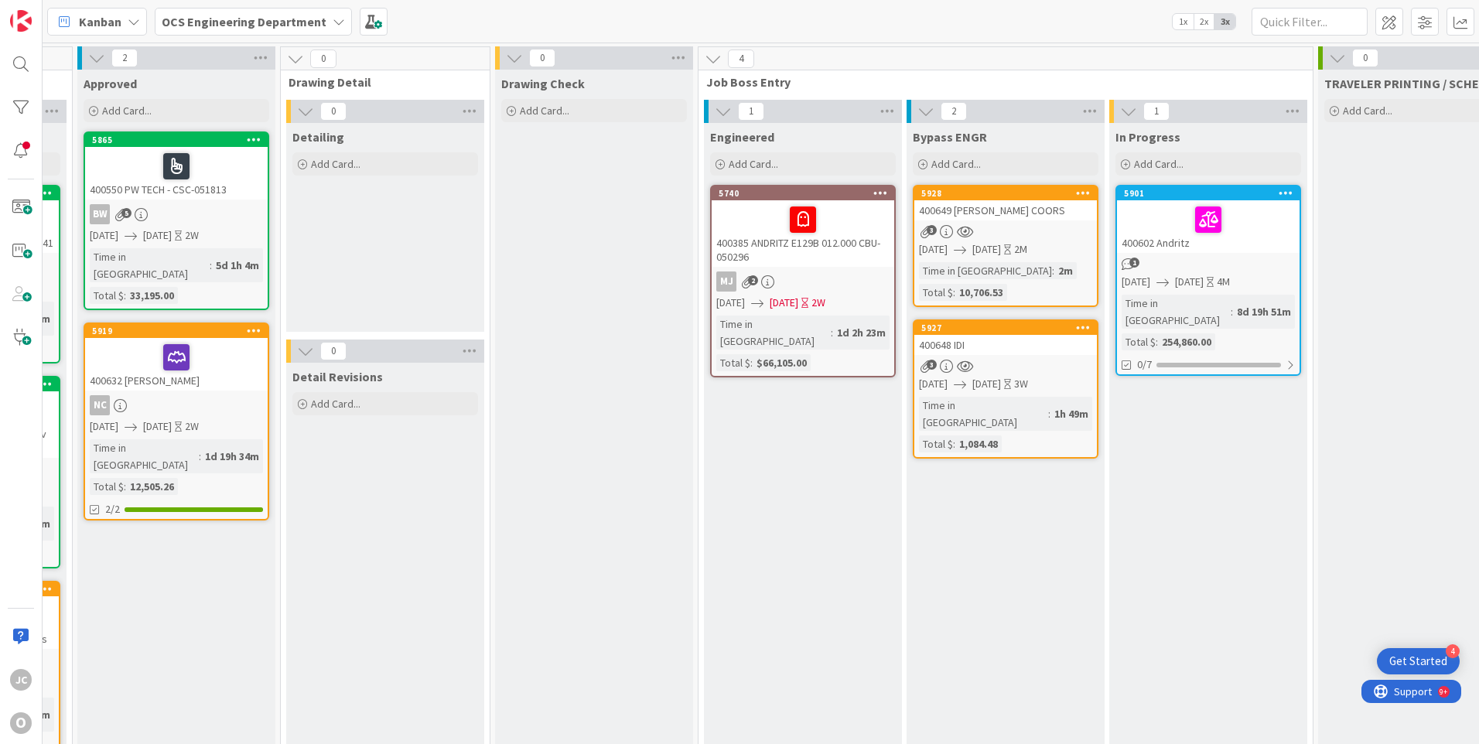
scroll to position [0, 1213]
click at [1009, 247] on icon at bounding box center [1005, 249] width 7 height 9
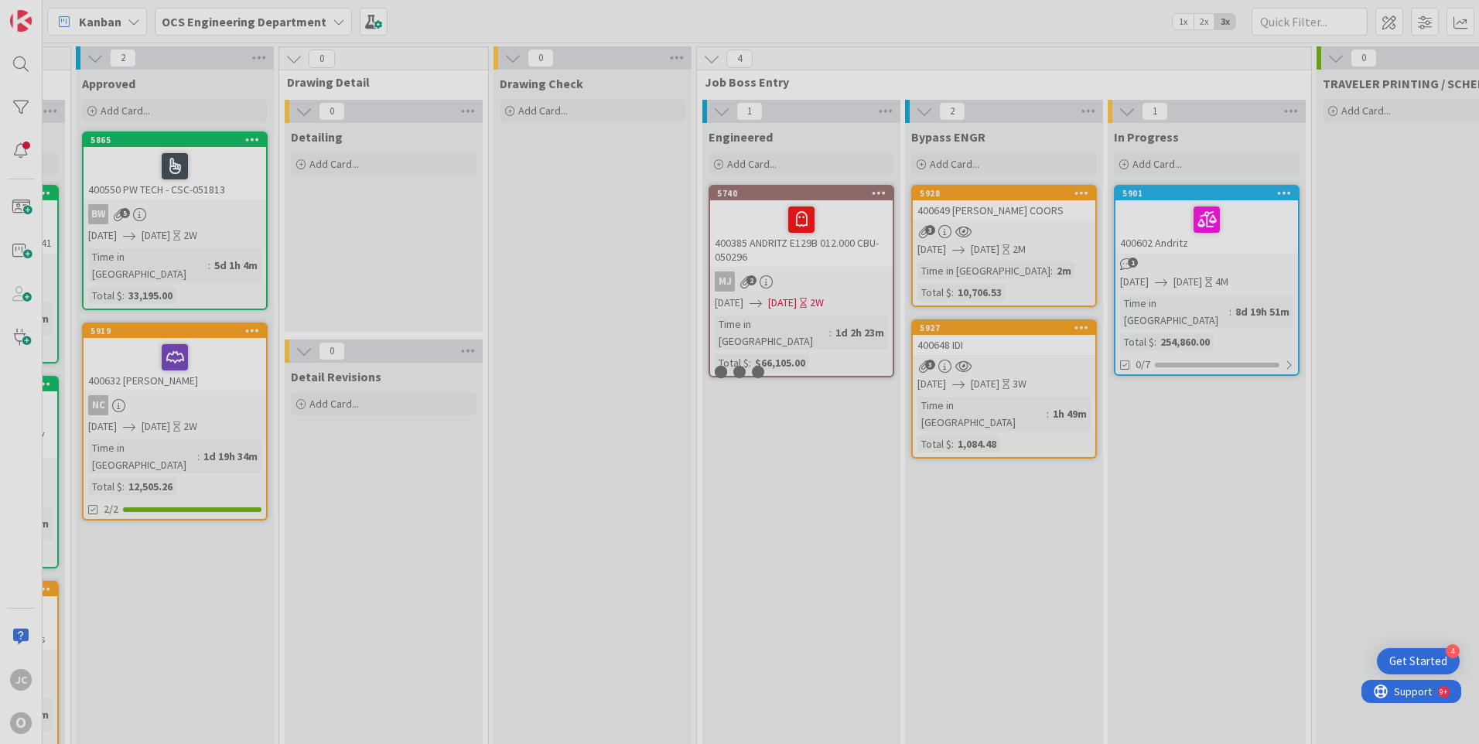
click at [1053, 247] on div at bounding box center [739, 372] width 1479 height 744
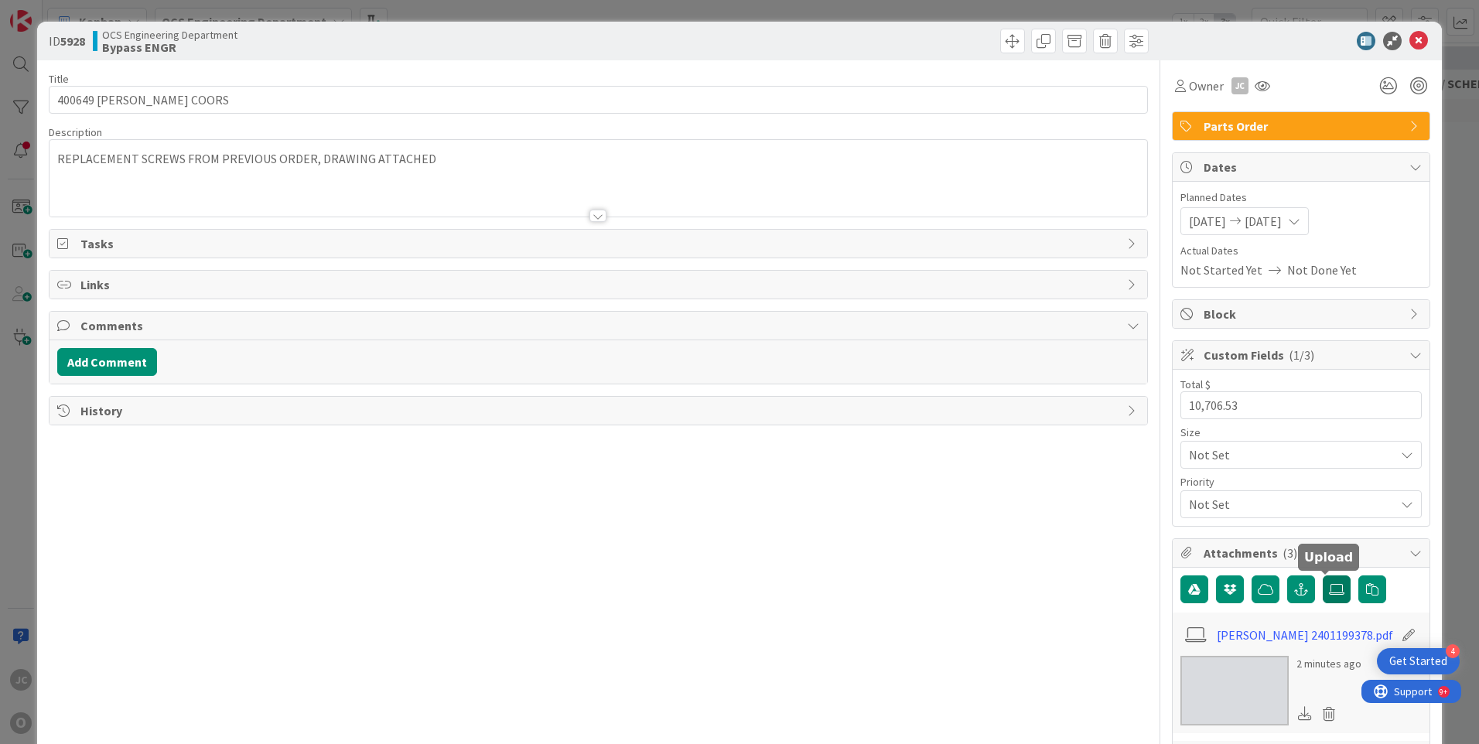
click at [1329, 591] on icon at bounding box center [1336, 589] width 15 height 12
click at [1323, 576] on input "file" at bounding box center [1323, 576] width 0 height 0
